Goal: Register for event/course

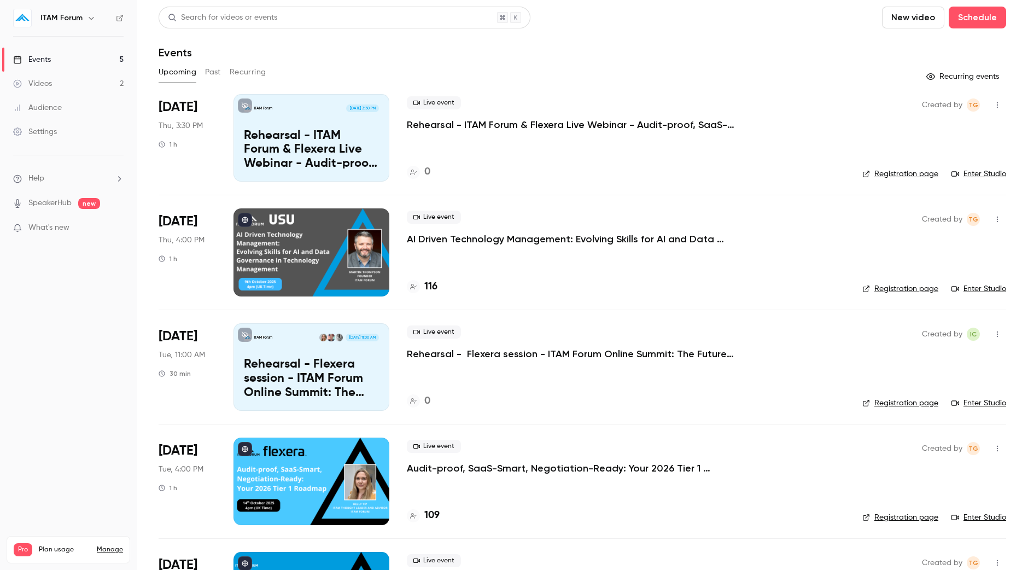
click at [473, 465] on p "Audit-proof, SaaS-Smart, Negotiation-Ready: Your 2026 Tier 1 Roadmap" at bounding box center [571, 468] width 328 height 13
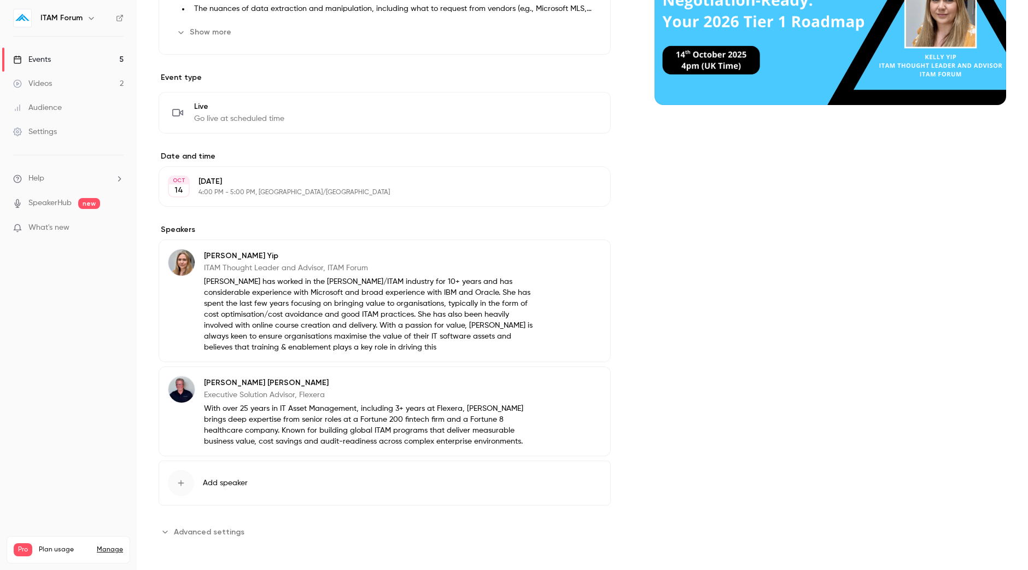
scroll to position [207, 0]
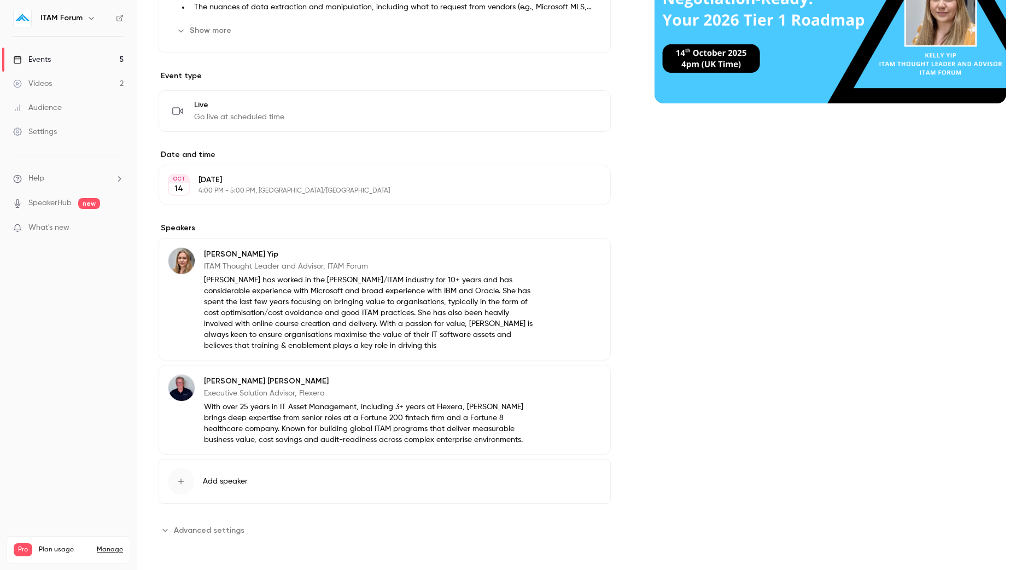
click at [51, 48] on link "Events 5" at bounding box center [68, 60] width 137 height 24
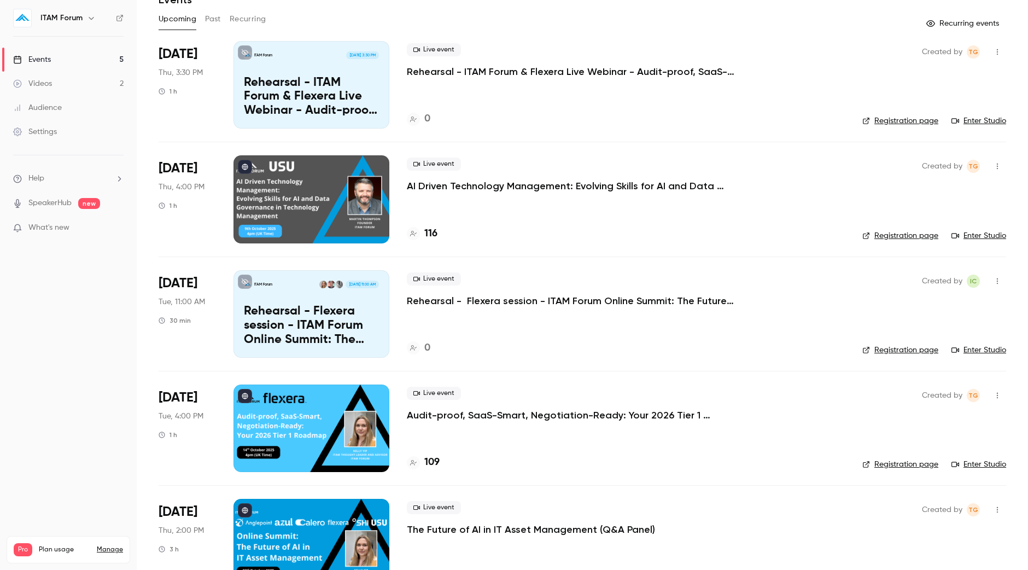
scroll to position [89, 0]
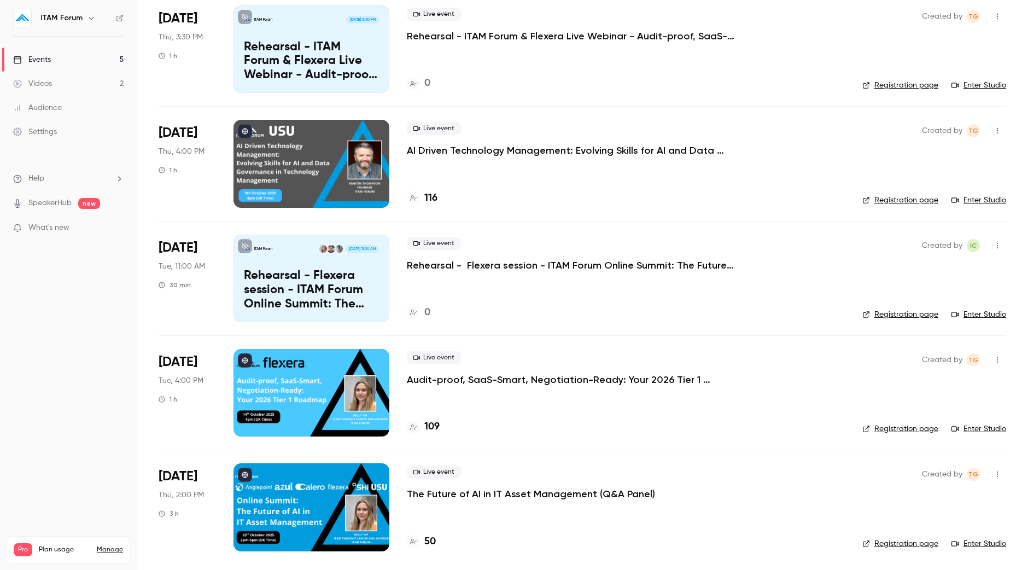
click at [465, 492] on p "The Future of AI in IT Asset Management (Q&A Panel)" at bounding box center [531, 493] width 248 height 13
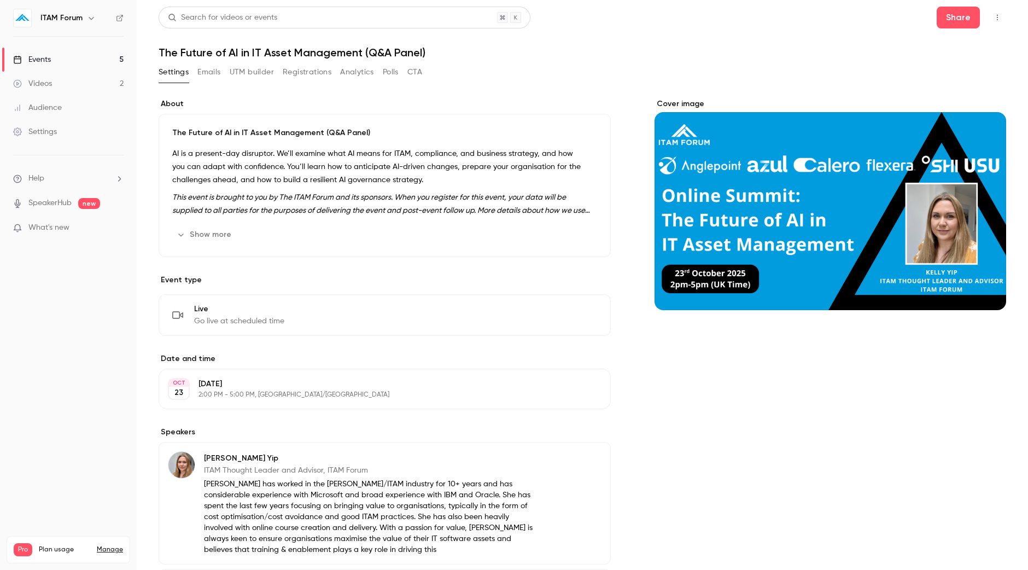
scroll to position [205, 0]
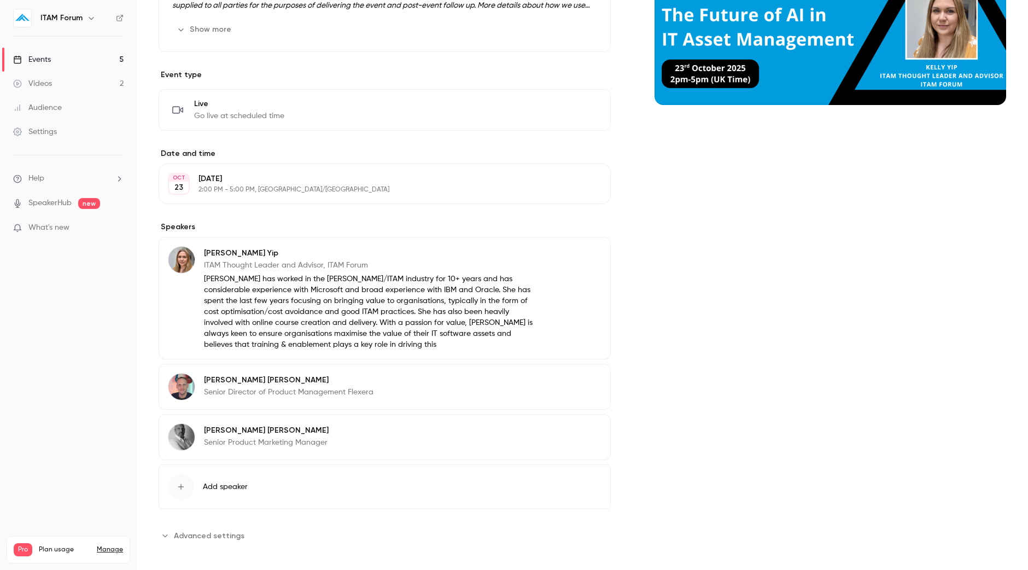
click at [562, 377] on button "Edit" at bounding box center [582, 382] width 40 height 18
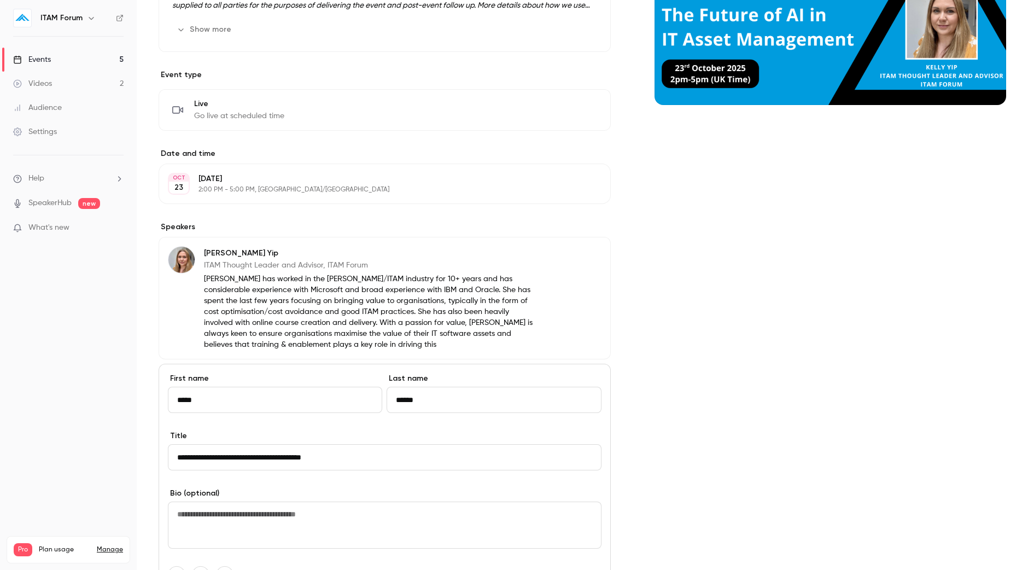
scroll to position [410, 0]
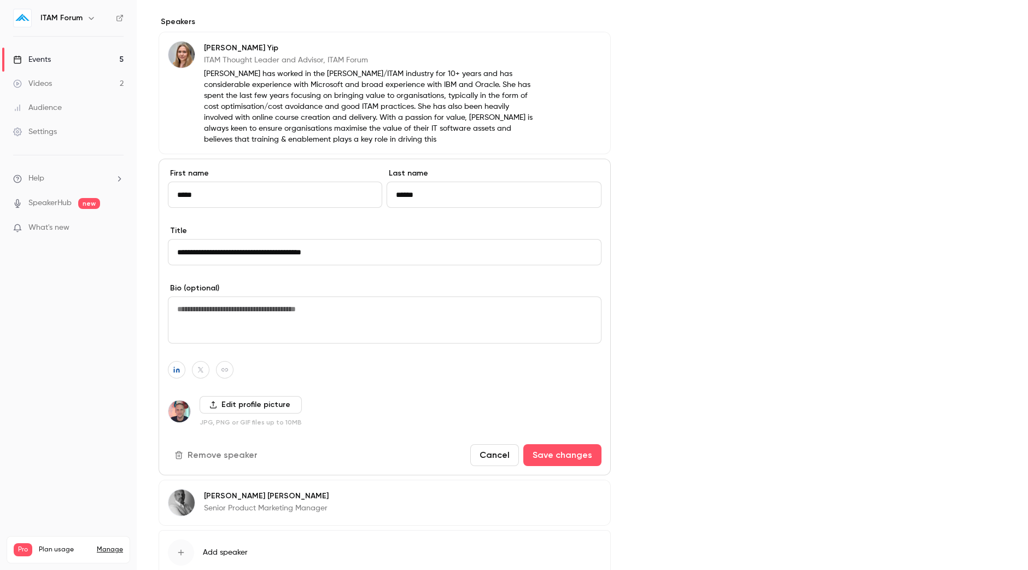
click at [309, 305] on textarea at bounding box center [385, 319] width 434 height 47
paste textarea "**********"
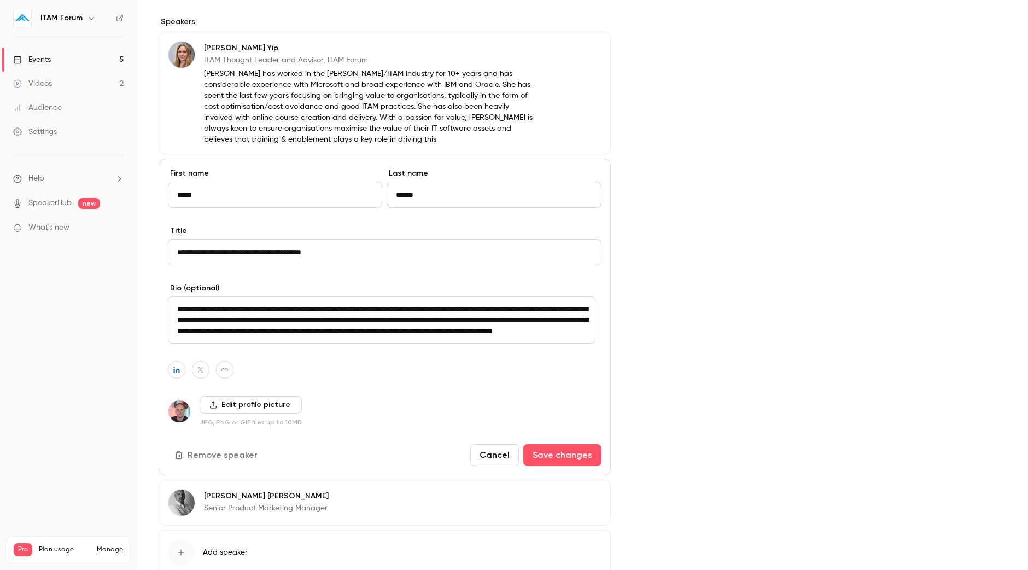
scroll to position [3, 0]
type textarea "**********"
click at [558, 455] on button "Save changes" at bounding box center [562, 455] width 78 height 22
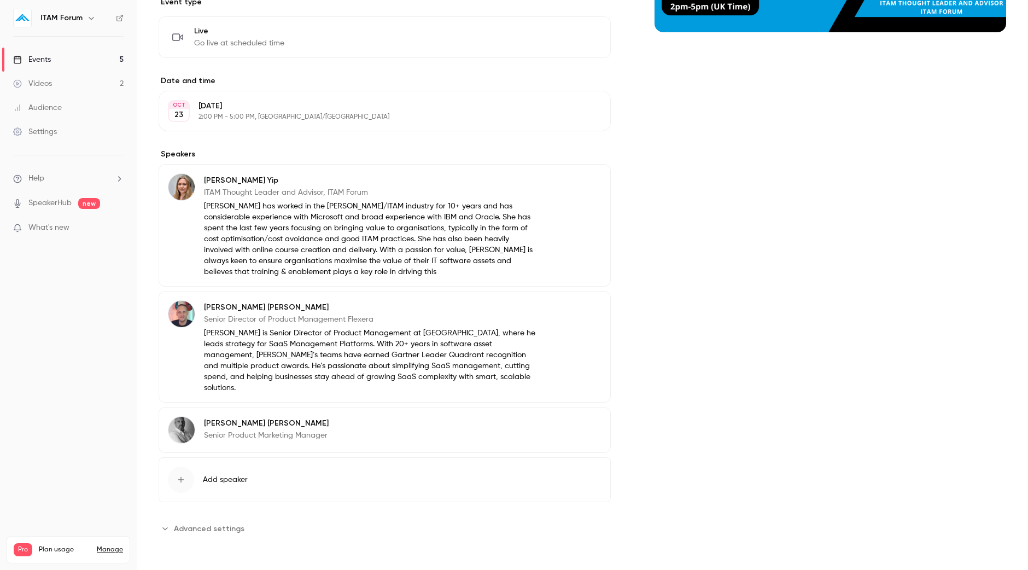
scroll to position [265, 0]
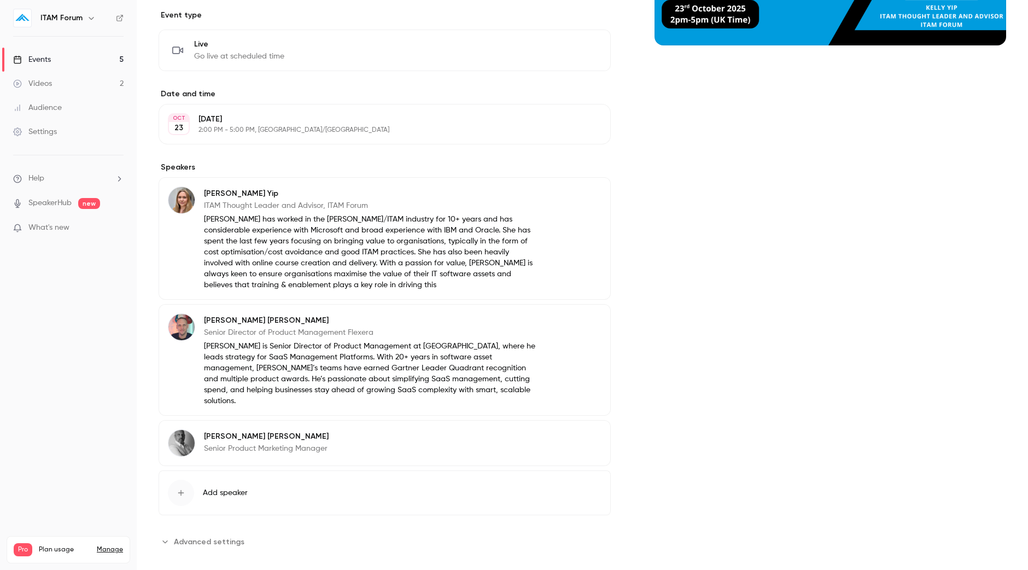
click at [586, 429] on button "Edit" at bounding box center [582, 438] width 40 height 18
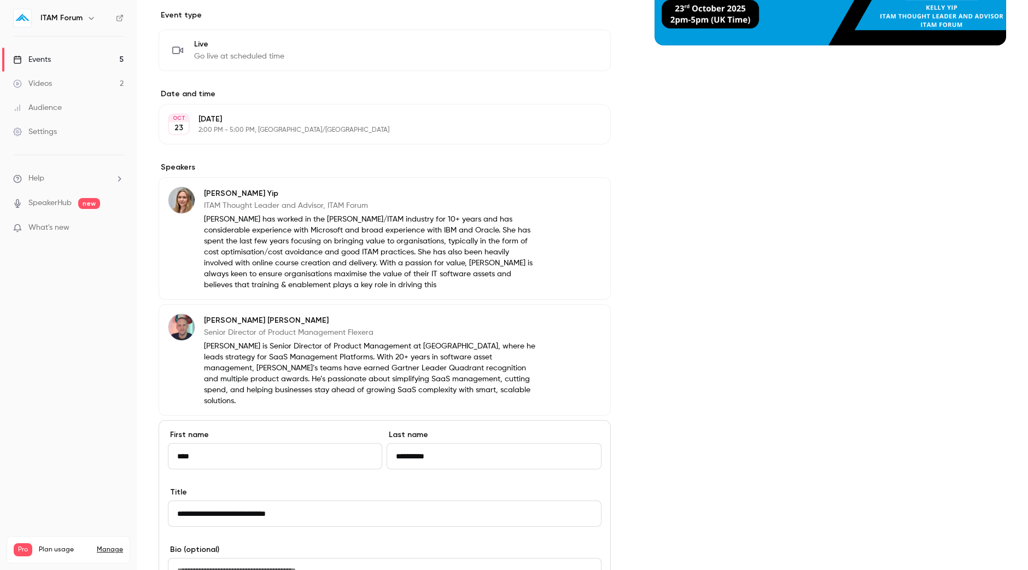
scroll to position [402, 0]
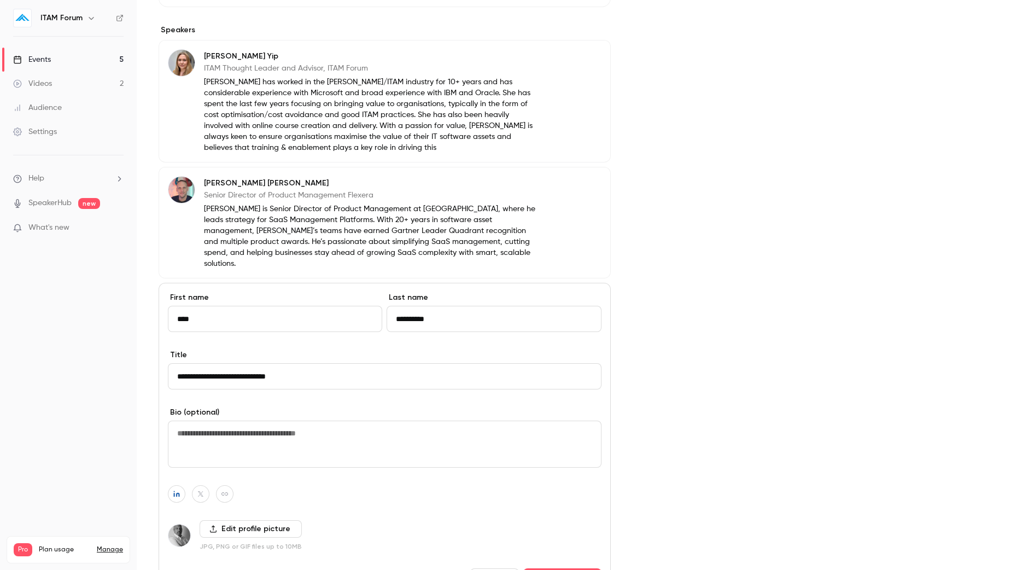
click at [293, 438] on textarea at bounding box center [385, 444] width 434 height 47
paste textarea "**********"
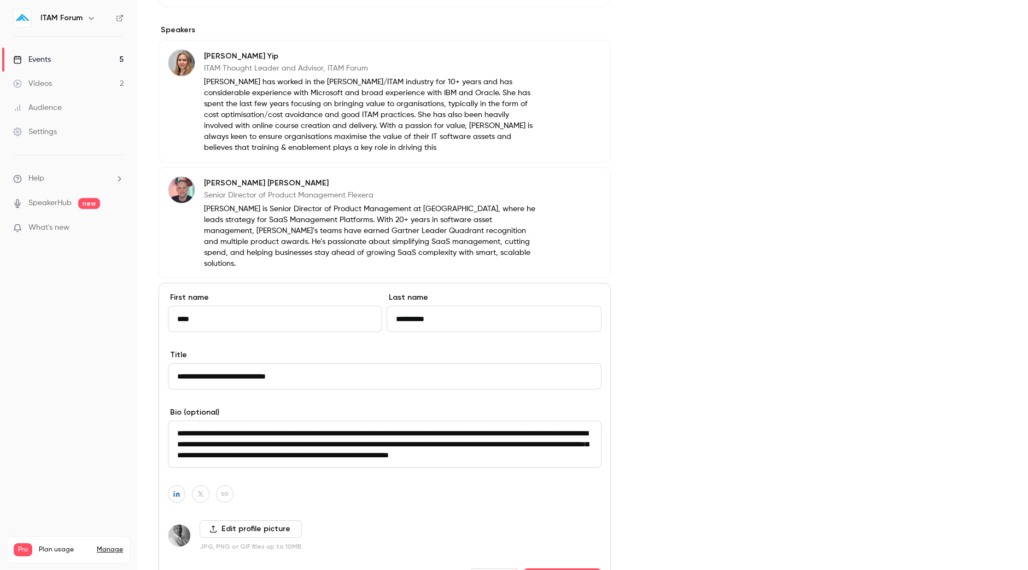
scroll to position [3, 0]
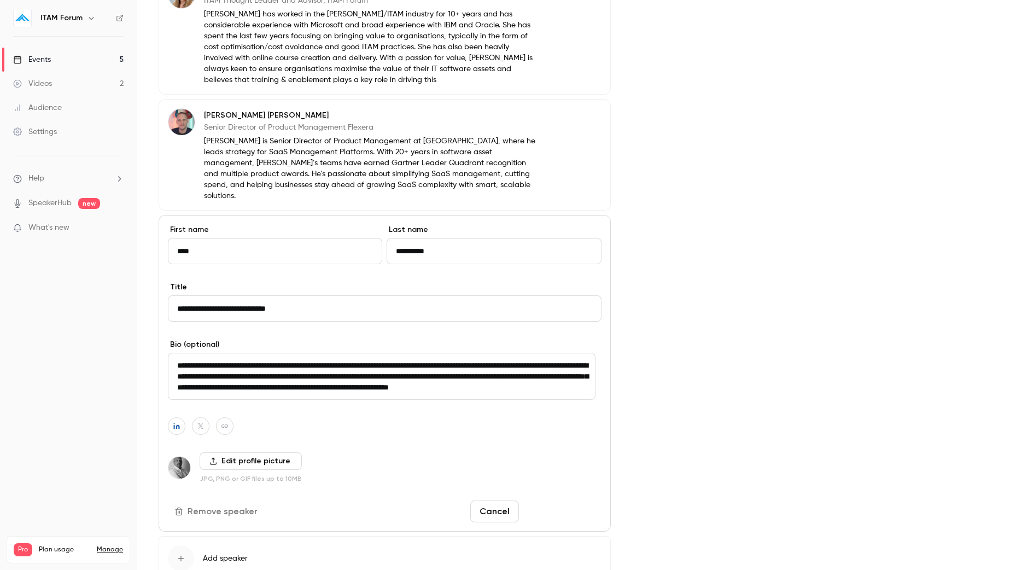
type textarea "**********"
click at [538, 502] on button "Save changes" at bounding box center [562, 511] width 78 height 22
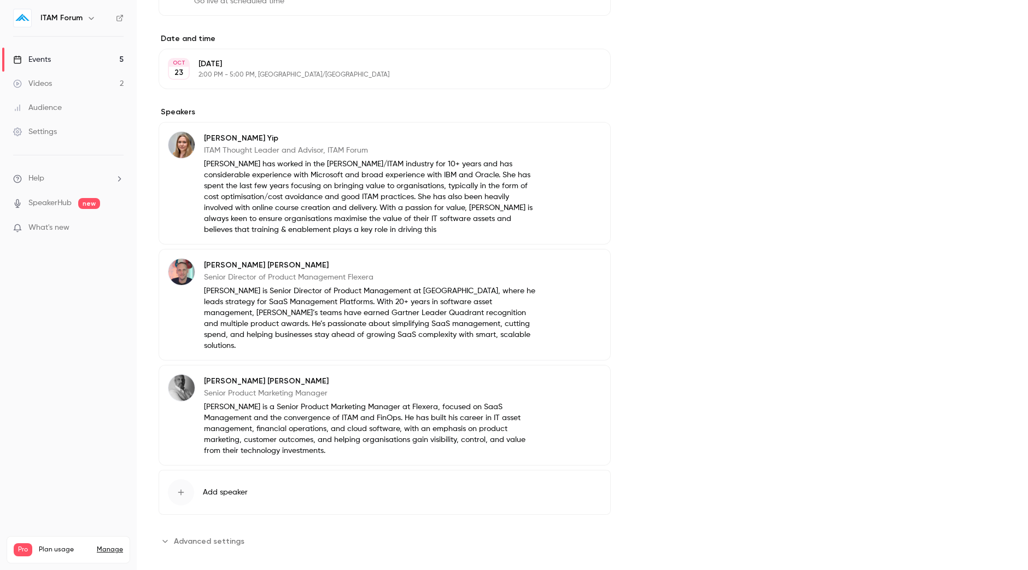
click at [63, 60] on link "Events 5" at bounding box center [68, 60] width 137 height 24
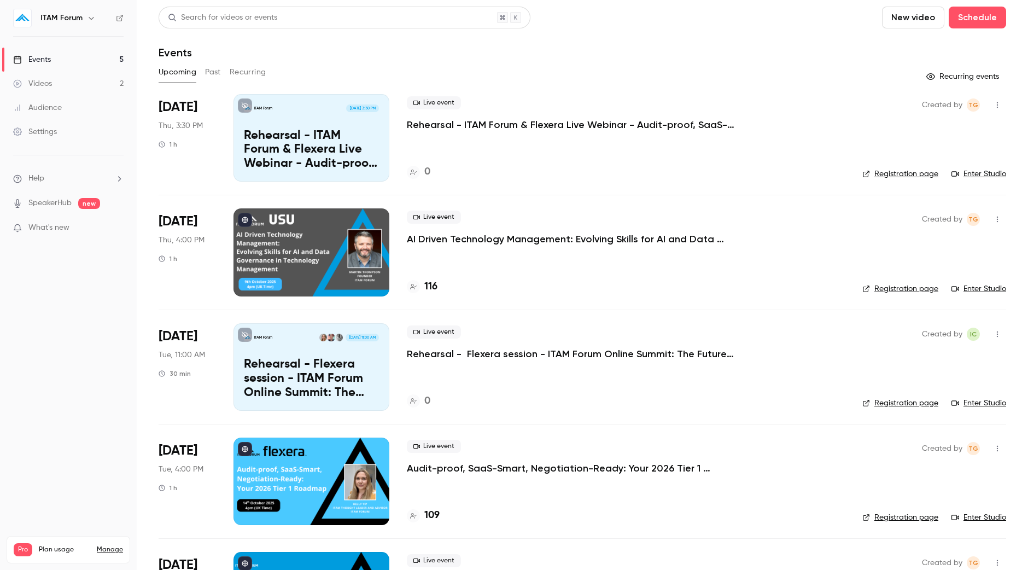
click at [206, 75] on button "Past" at bounding box center [213, 72] width 16 height 18
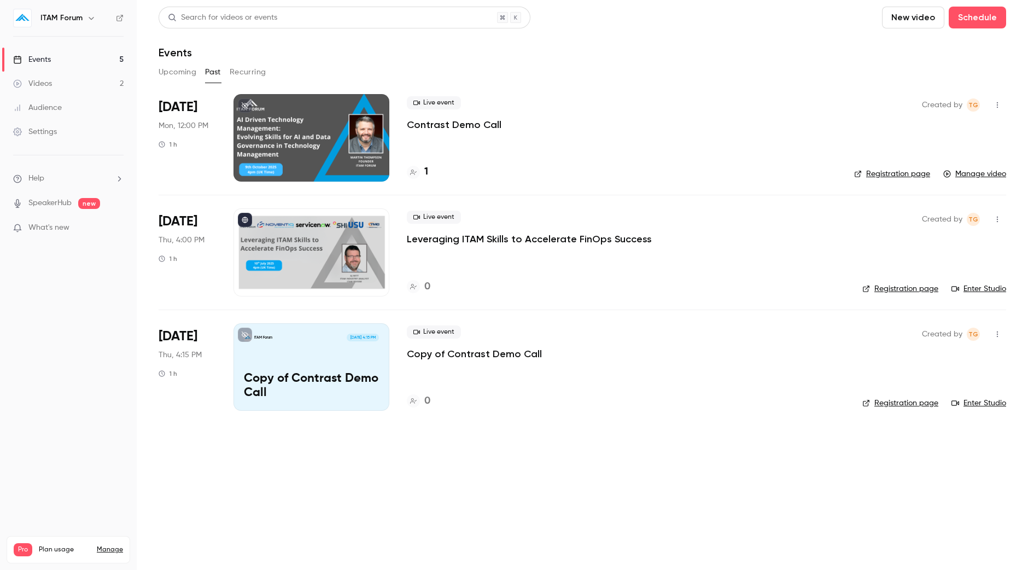
click at [166, 77] on button "Upcoming" at bounding box center [178, 72] width 38 height 18
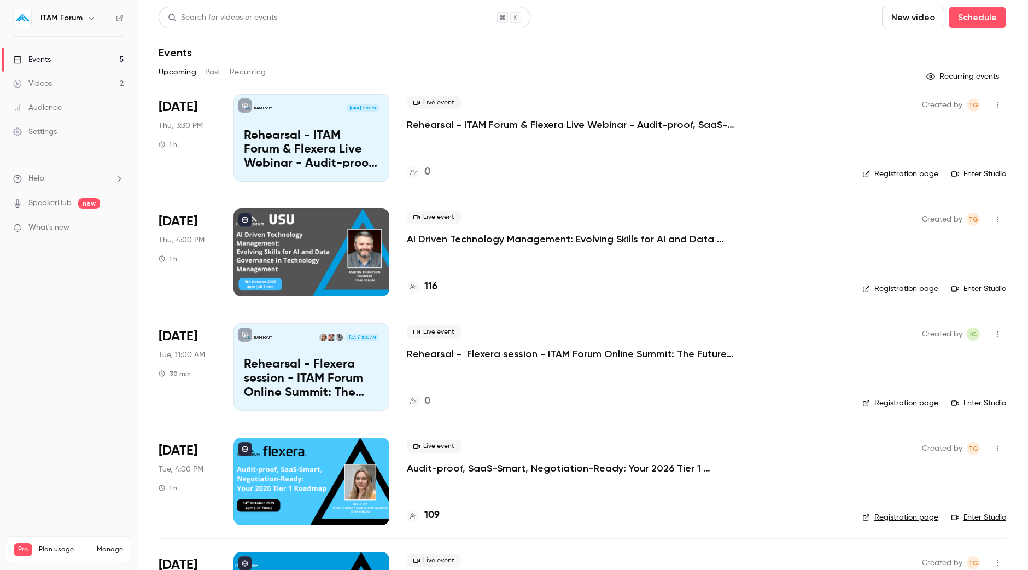
click at [503, 225] on div "Live event AI Driven Technology Management: Evolving Skills for AI and Data Gov…" at bounding box center [626, 228] width 438 height 35
click at [498, 236] on p "AI Driven Technology Management: Evolving Skills for AI and Data Governance in …" at bounding box center [571, 238] width 328 height 13
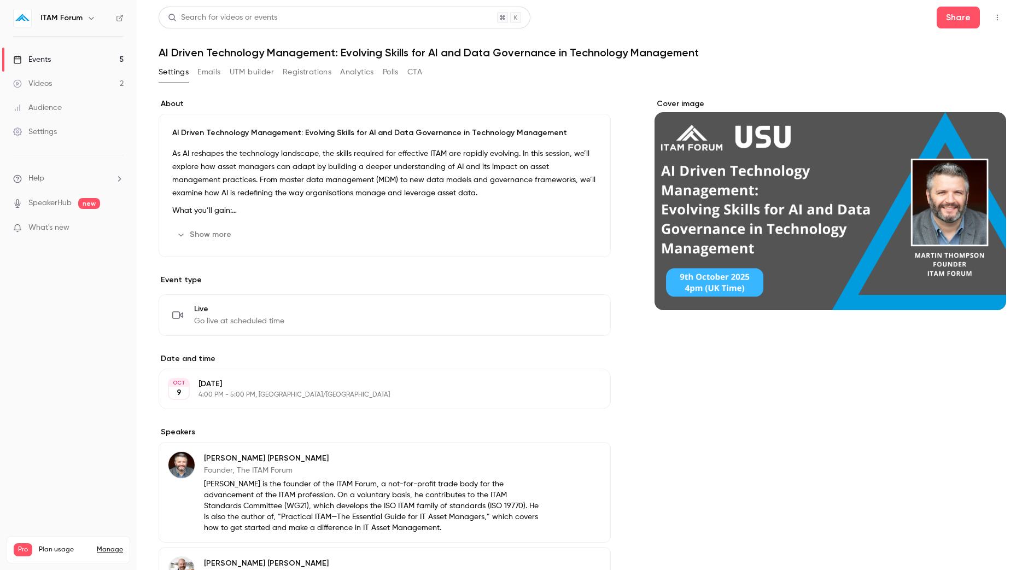
click at [85, 58] on link "Events 5" at bounding box center [68, 60] width 137 height 24
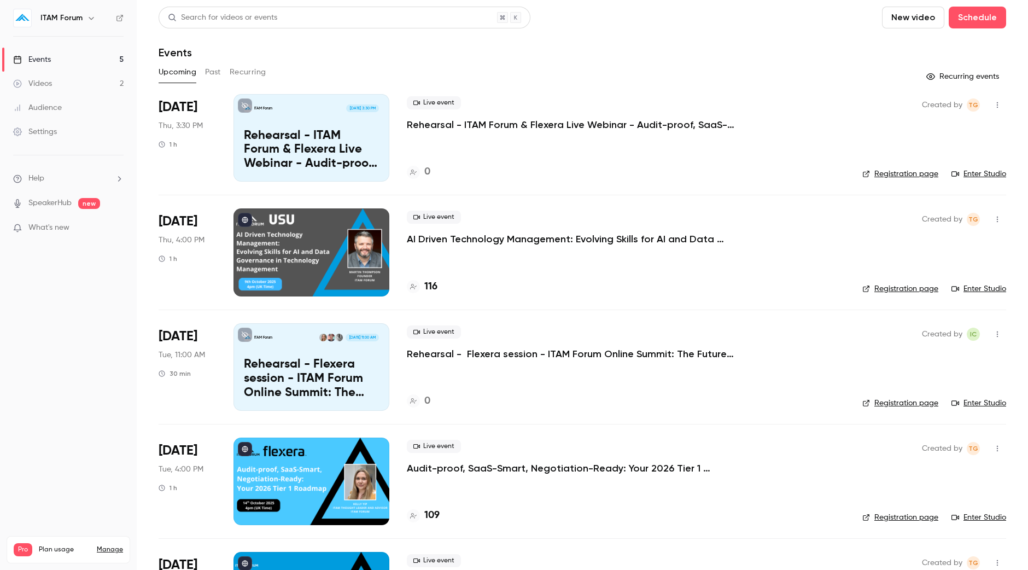
click at [985, 289] on link "Enter Studio" at bounding box center [979, 288] width 55 height 11
